Goal: Find specific page/section: Find specific page/section

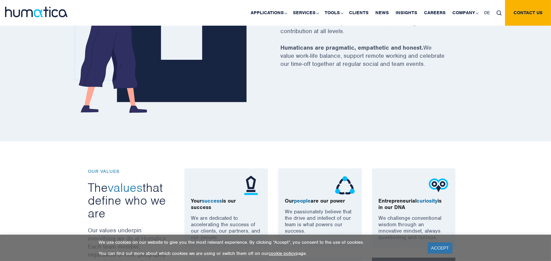
scroll to position [413, 0]
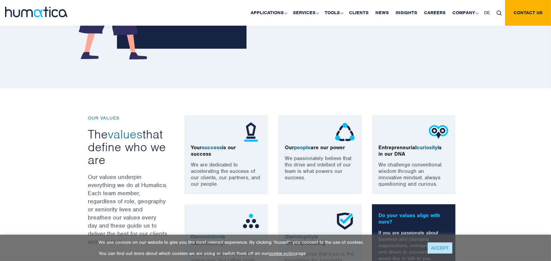
click at [443, 247] on link "ACCEPT" at bounding box center [439, 247] width 25 height 11
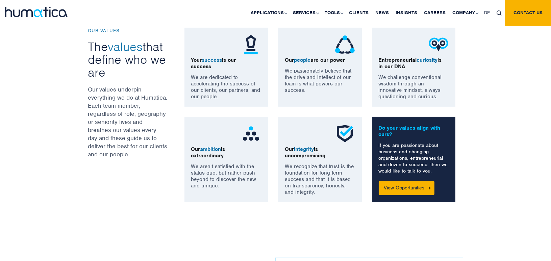
scroll to position [637, 0]
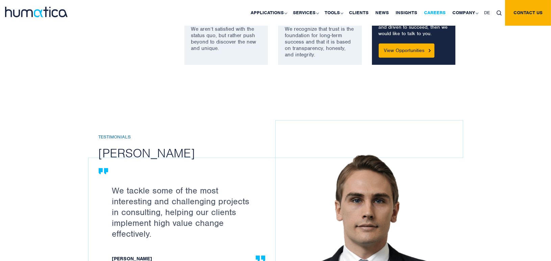
click at [438, 12] on link "Careers" at bounding box center [434, 13] width 28 height 26
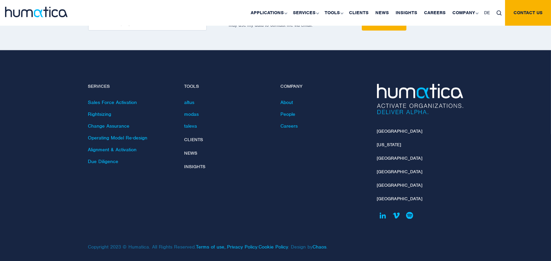
scroll to position [2439, 0]
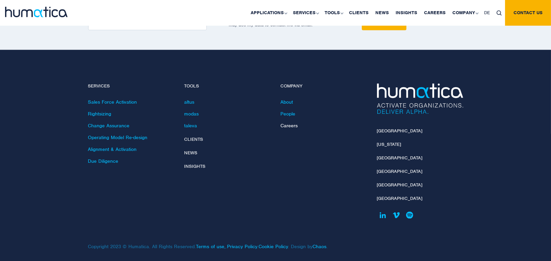
click at [291, 123] on link "Careers" at bounding box center [289, 126] width 17 height 6
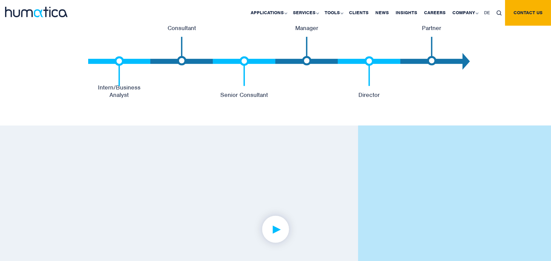
scroll to position [1463, 0]
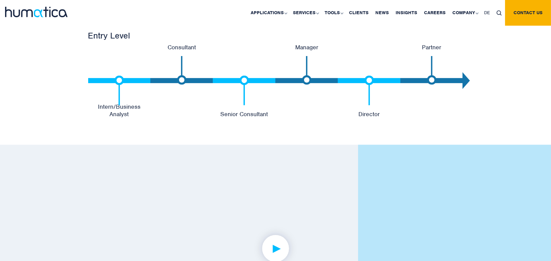
click at [116, 111] on p "Intern/Business Analyst" at bounding box center [119, 110] width 62 height 15
click at [124, 37] on h3 "Entry Level" at bounding box center [275, 35] width 375 height 11
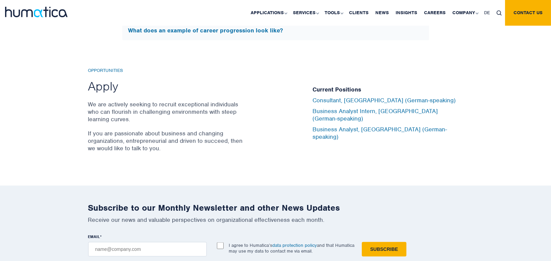
scroll to position [2288, 0]
